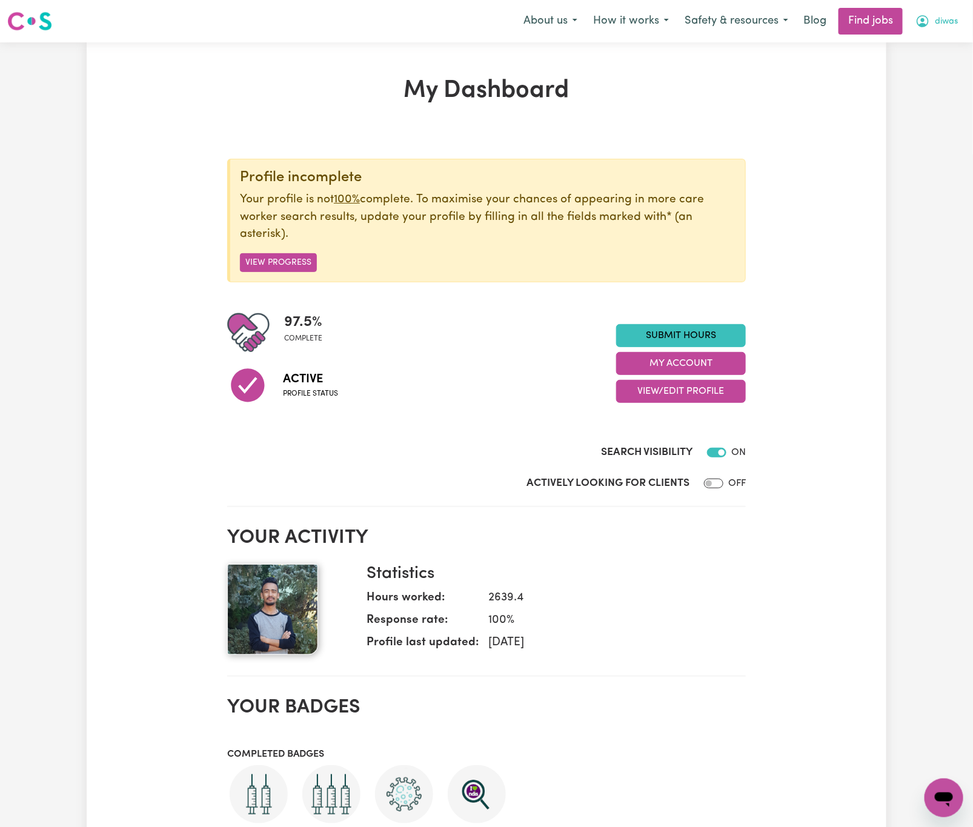
click at [938, 29] on button "diwas" at bounding box center [937, 20] width 58 height 25
click at [932, 91] on link "Logout" at bounding box center [917, 92] width 96 height 23
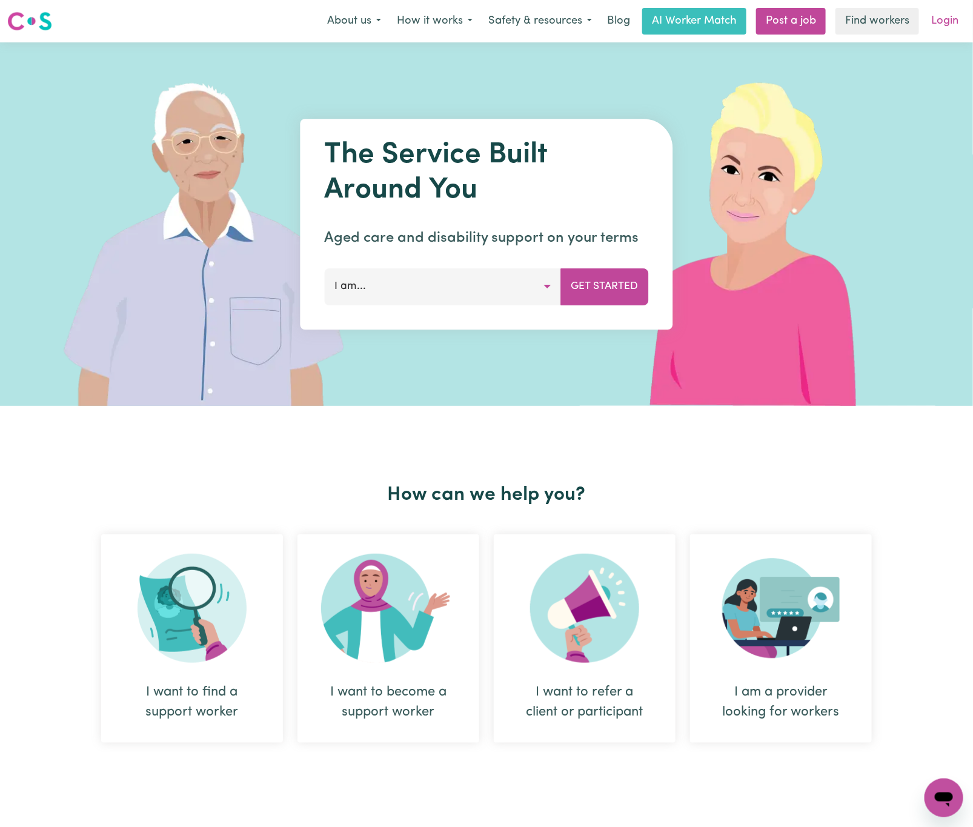
click at [944, 22] on link "Login" at bounding box center [945, 21] width 42 height 27
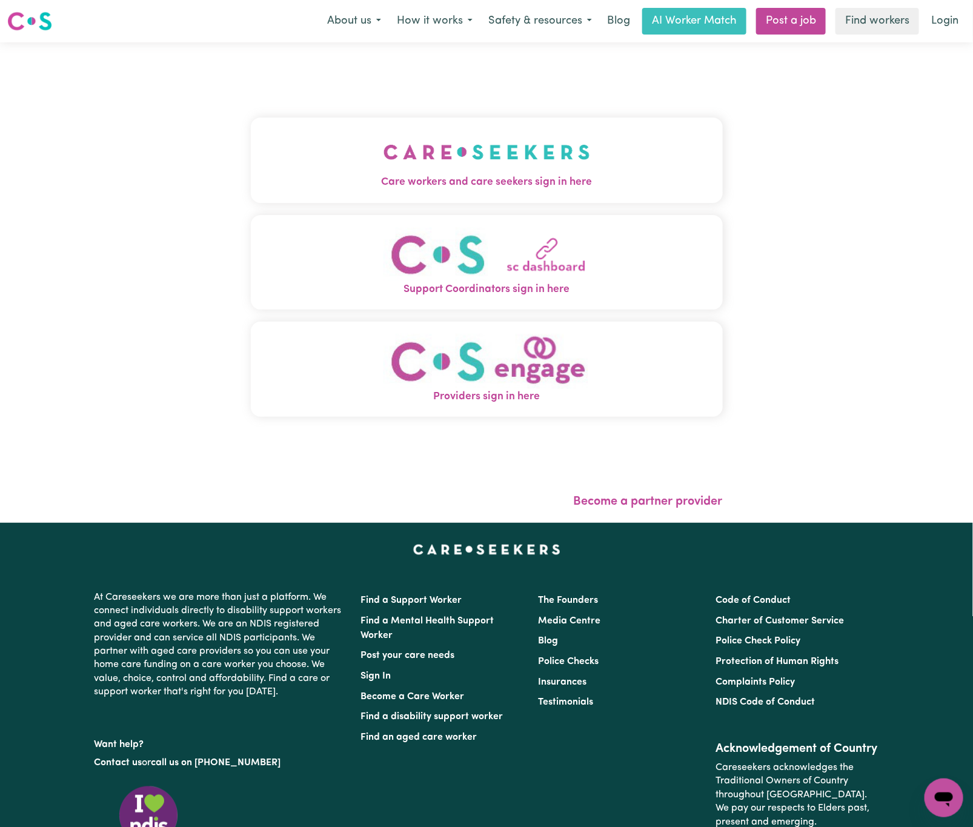
click at [273, 175] on span "Care workers and care seekers sign in here" at bounding box center [487, 183] width 472 height 16
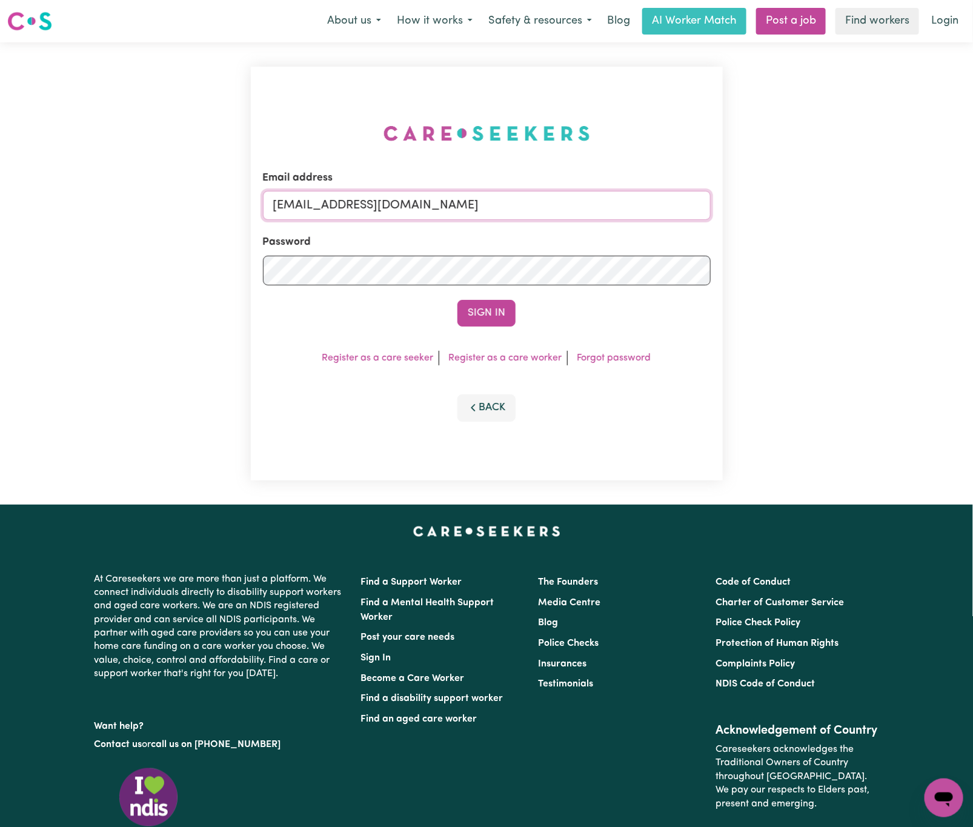
drag, startPoint x: 339, startPoint y: 204, endPoint x: 874, endPoint y: 204, distance: 535.6
click at [874, 204] on div "Email address [EMAIL_ADDRESS][DOMAIN_NAME] Password Sign In Register as a care …" at bounding box center [486, 273] width 973 height 462
paste input "[EMAIL_ADDRESS][DOMAIN_NAME]"
type input "superuser~[EMAIL_ADDRESS][DOMAIN_NAME]"
click at [457, 300] on button "Sign In" at bounding box center [486, 313] width 58 height 27
